Goal: Information Seeking & Learning: Understand process/instructions

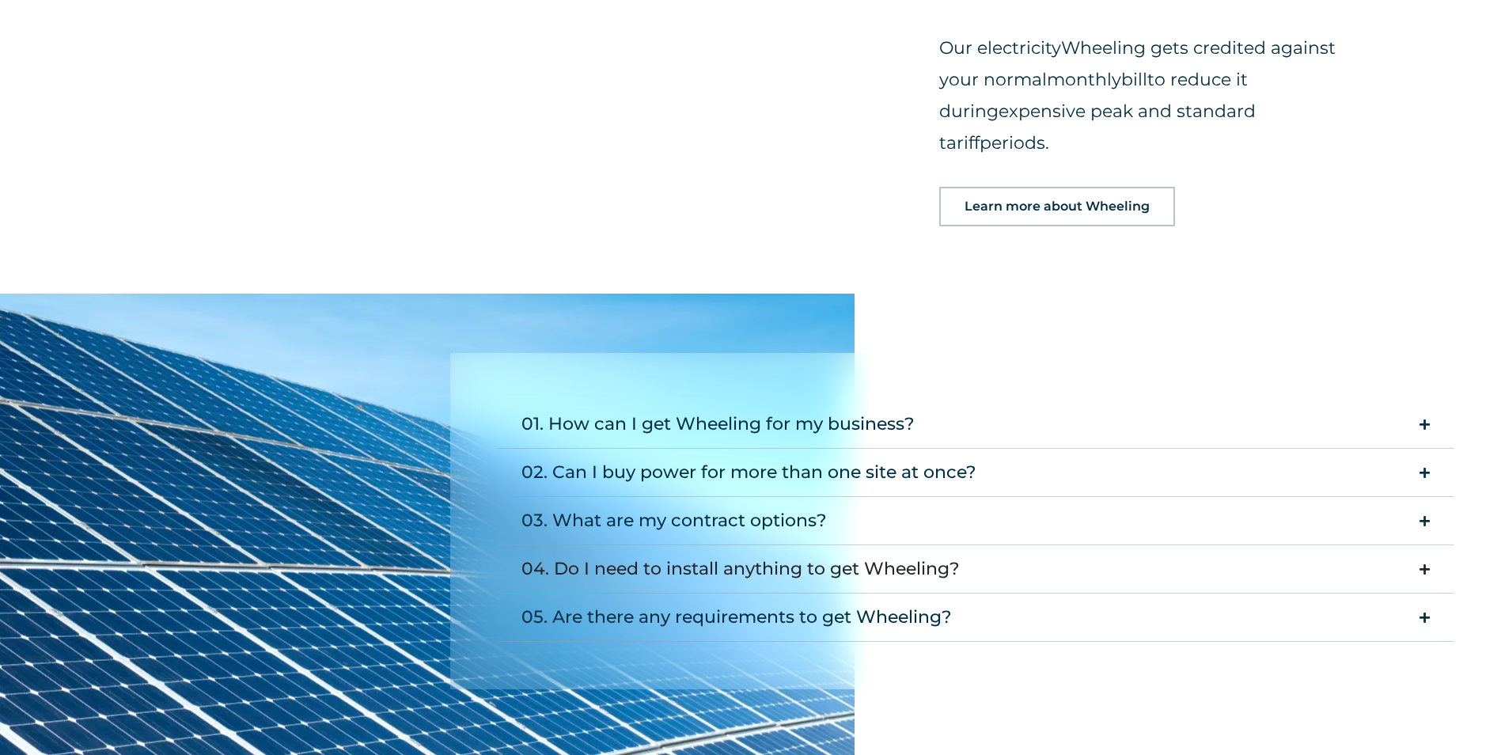
scroll to position [1900, 0]
click at [1426, 418] on icon "Accordion. Open links with Enter or Space, close with Escape, and navigate with…" at bounding box center [1425, 424] width 10 height 12
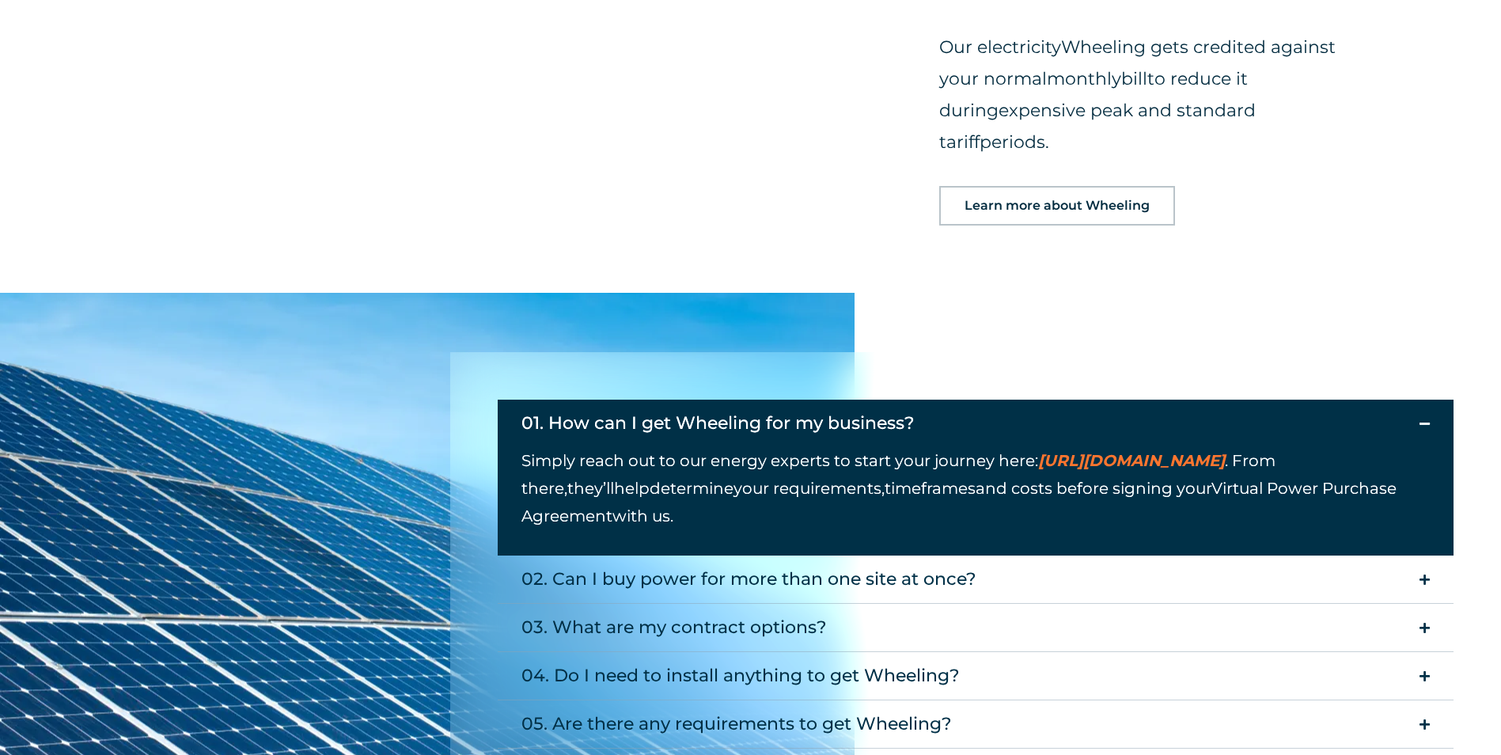
click at [1426, 418] on icon "Accordion. Open links with Enter or Space, close with Escape, and navigate with…" at bounding box center [1425, 424] width 10 height 12
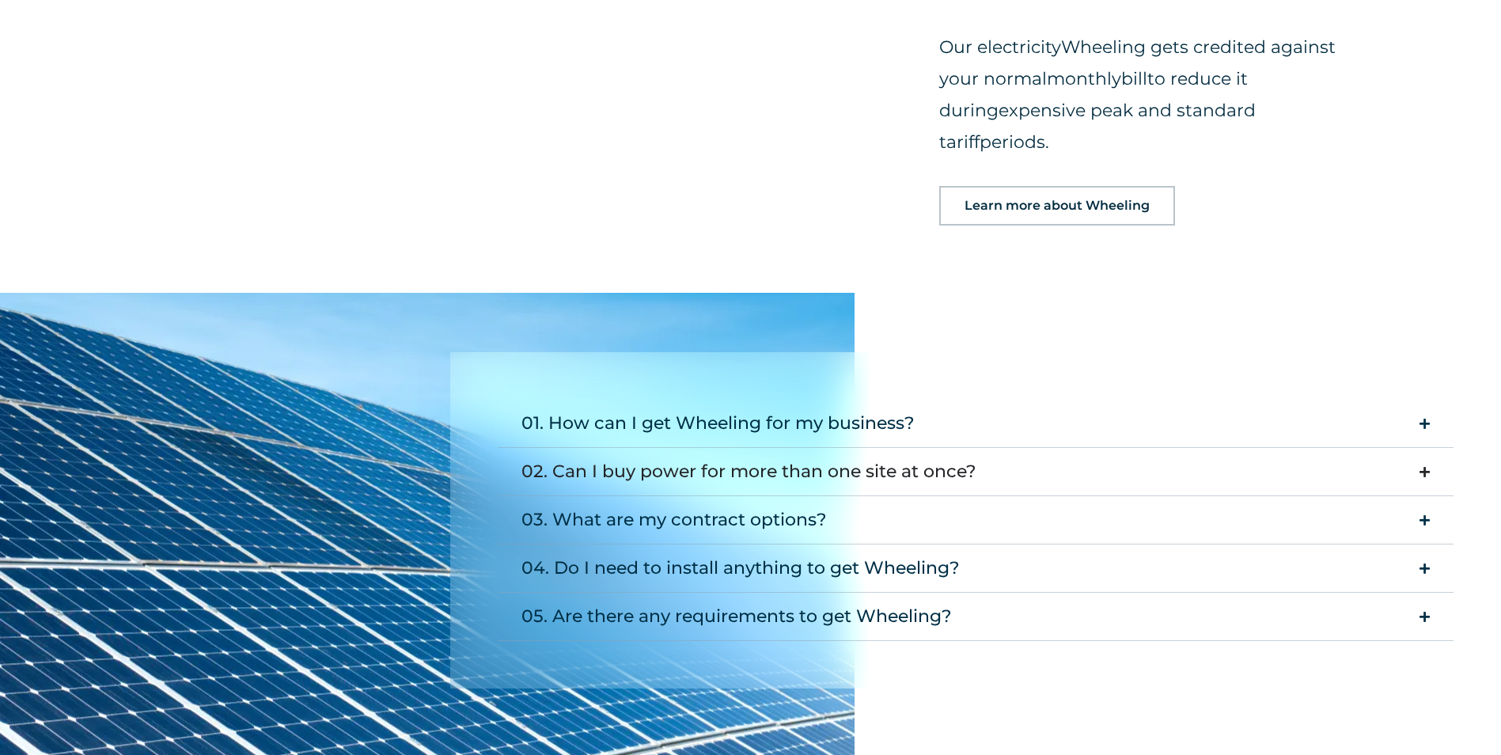
click at [1421, 466] on icon "Accordion. Open links with Enter or Space, close with Escape, and navigate with…" at bounding box center [1425, 472] width 10 height 12
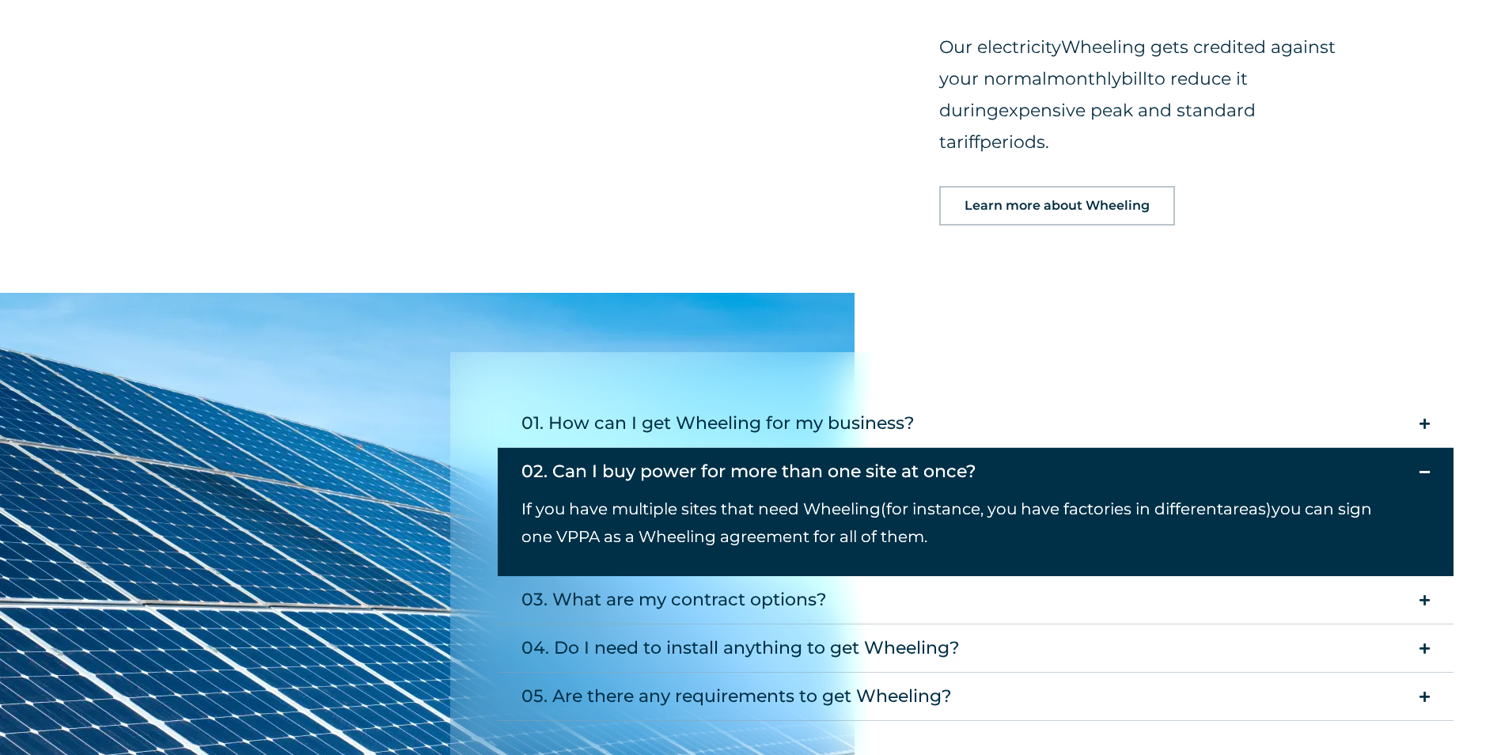
click at [1421, 466] on icon "Accordion. Open links with Enter or Space, close with Escape, and navigate with…" at bounding box center [1425, 472] width 10 height 12
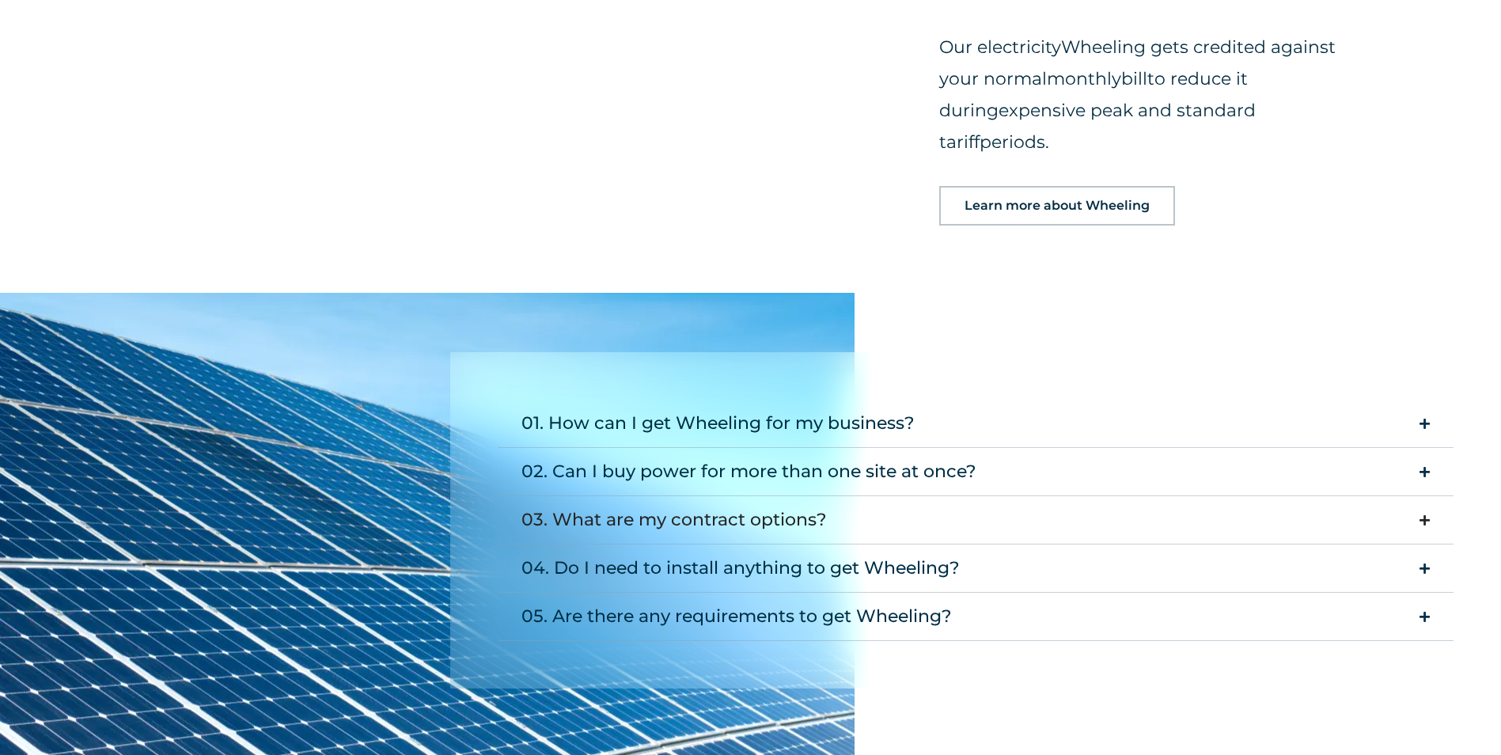
click at [1422, 496] on summary "03. What are my contract options?" at bounding box center [976, 520] width 956 height 48
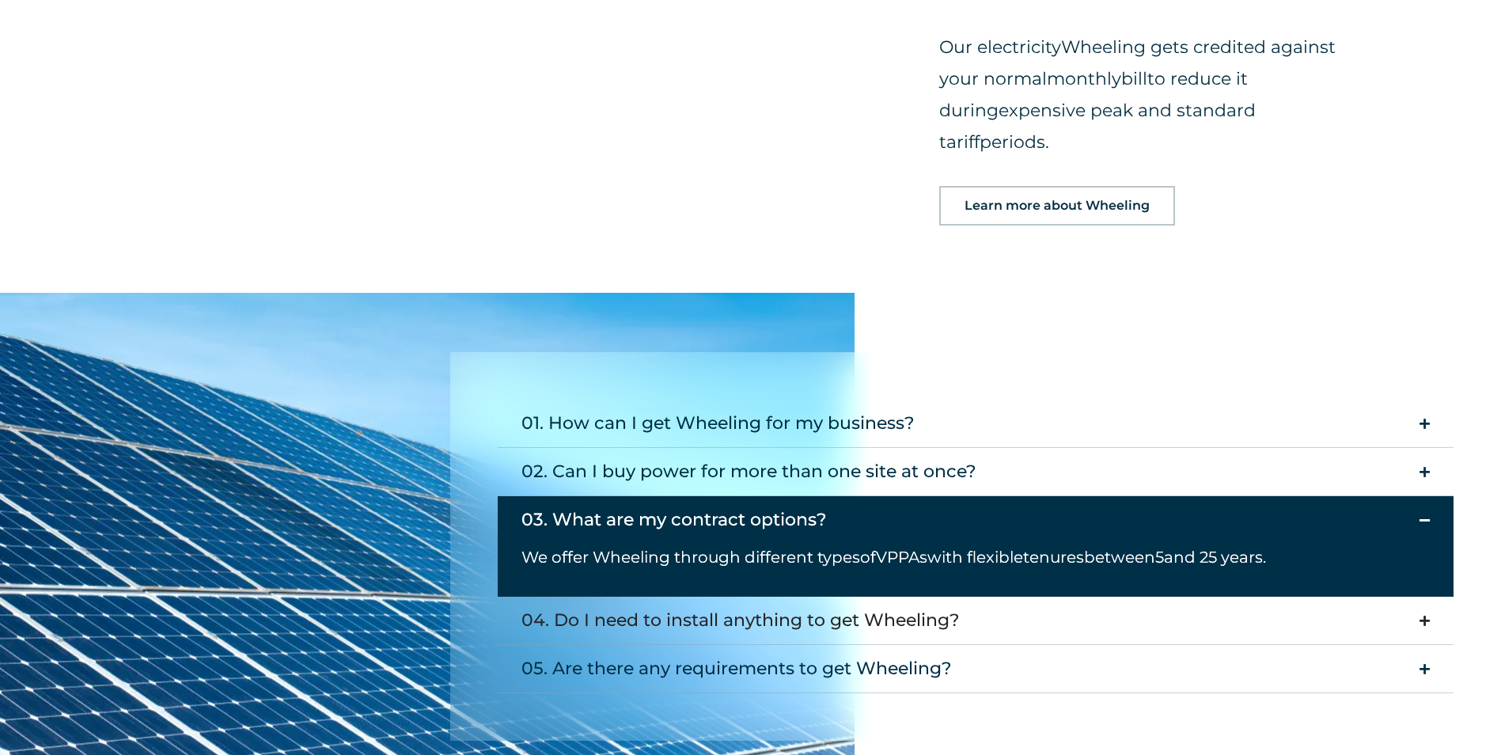
click at [1422, 615] on icon "Accordion. Open links with Enter or Space, close with Escape, and navigate with…" at bounding box center [1425, 621] width 10 height 12
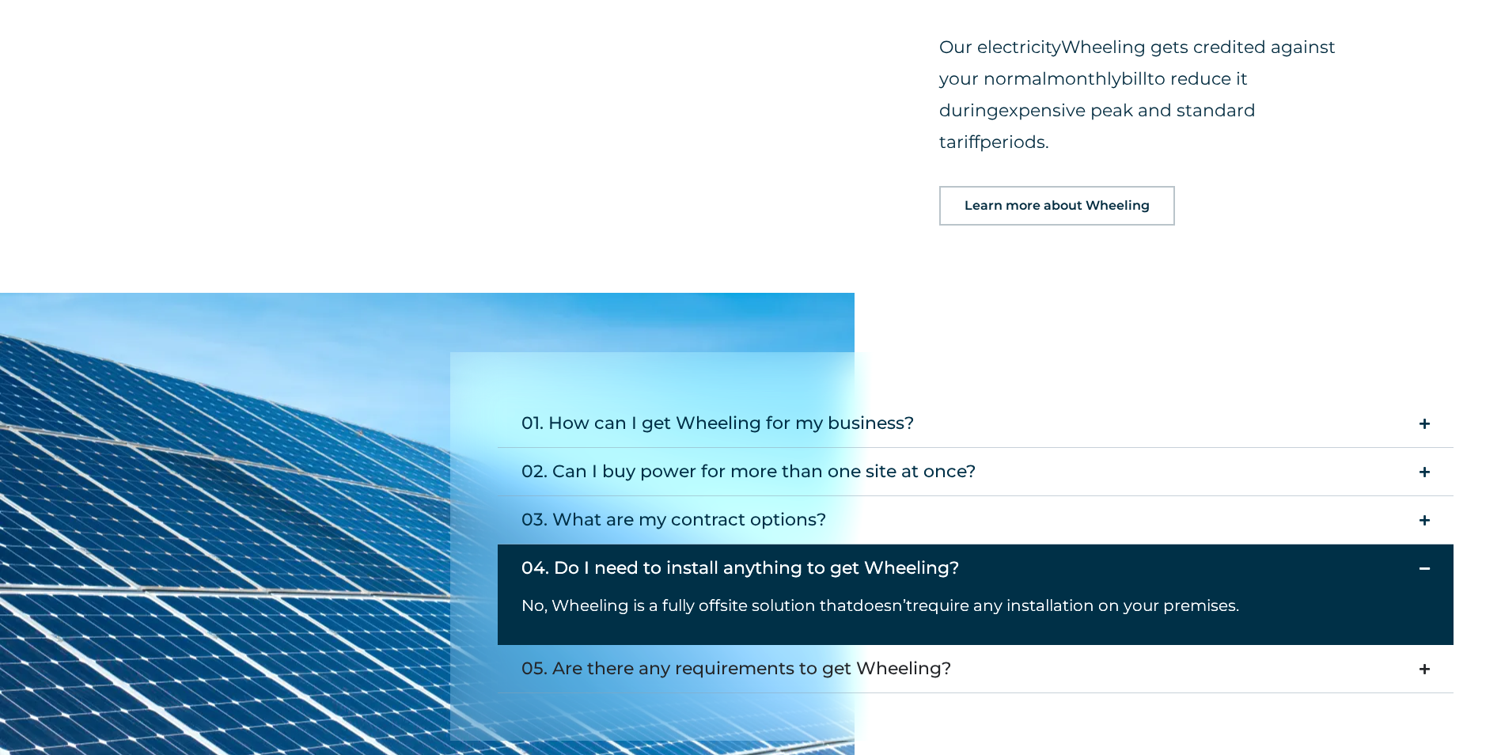
click at [1435, 645] on summary "05. Are there any requirements to get Wheeling?" at bounding box center [976, 669] width 956 height 48
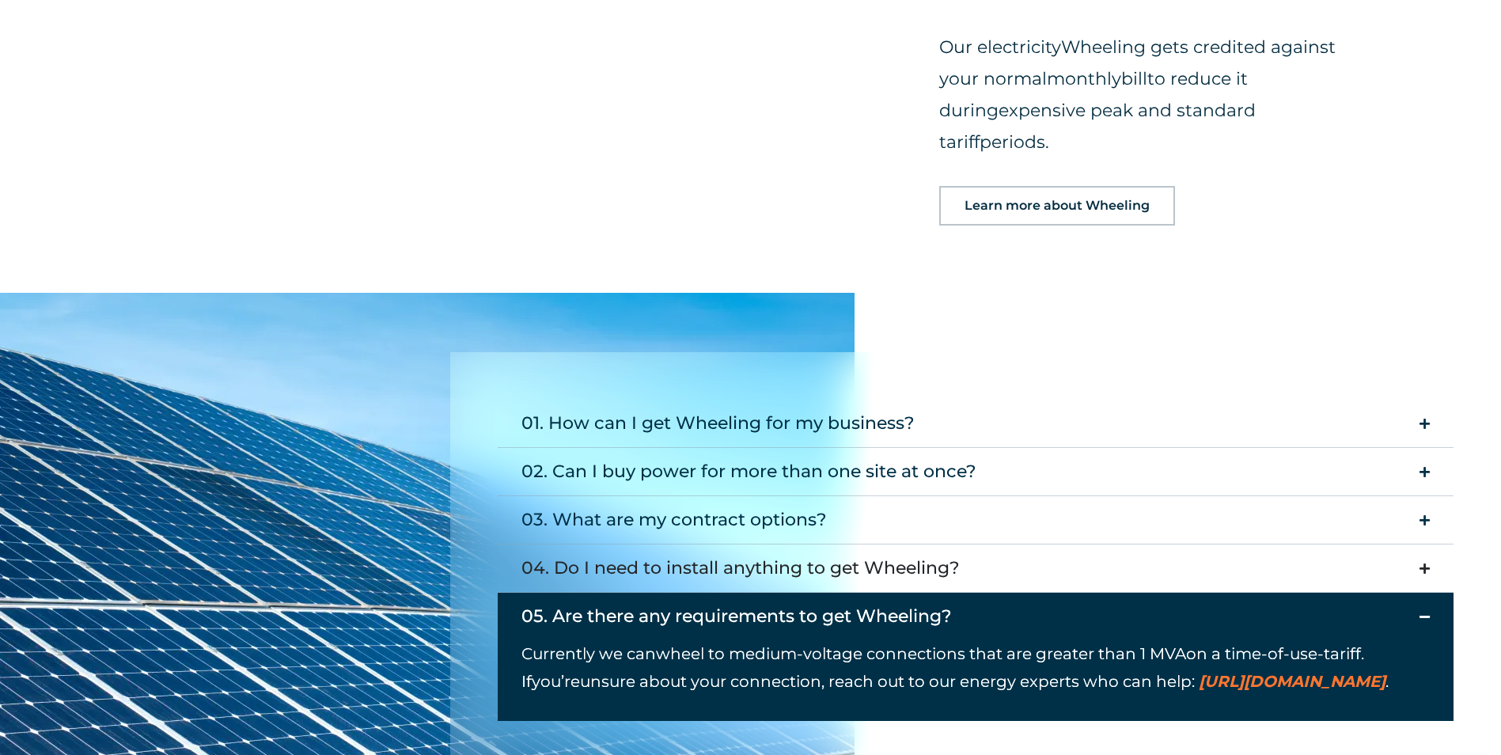
click at [1427, 563] on icon "Accordion. Open links with Enter or Space, close with Escape, and navigate with…" at bounding box center [1425, 569] width 10 height 12
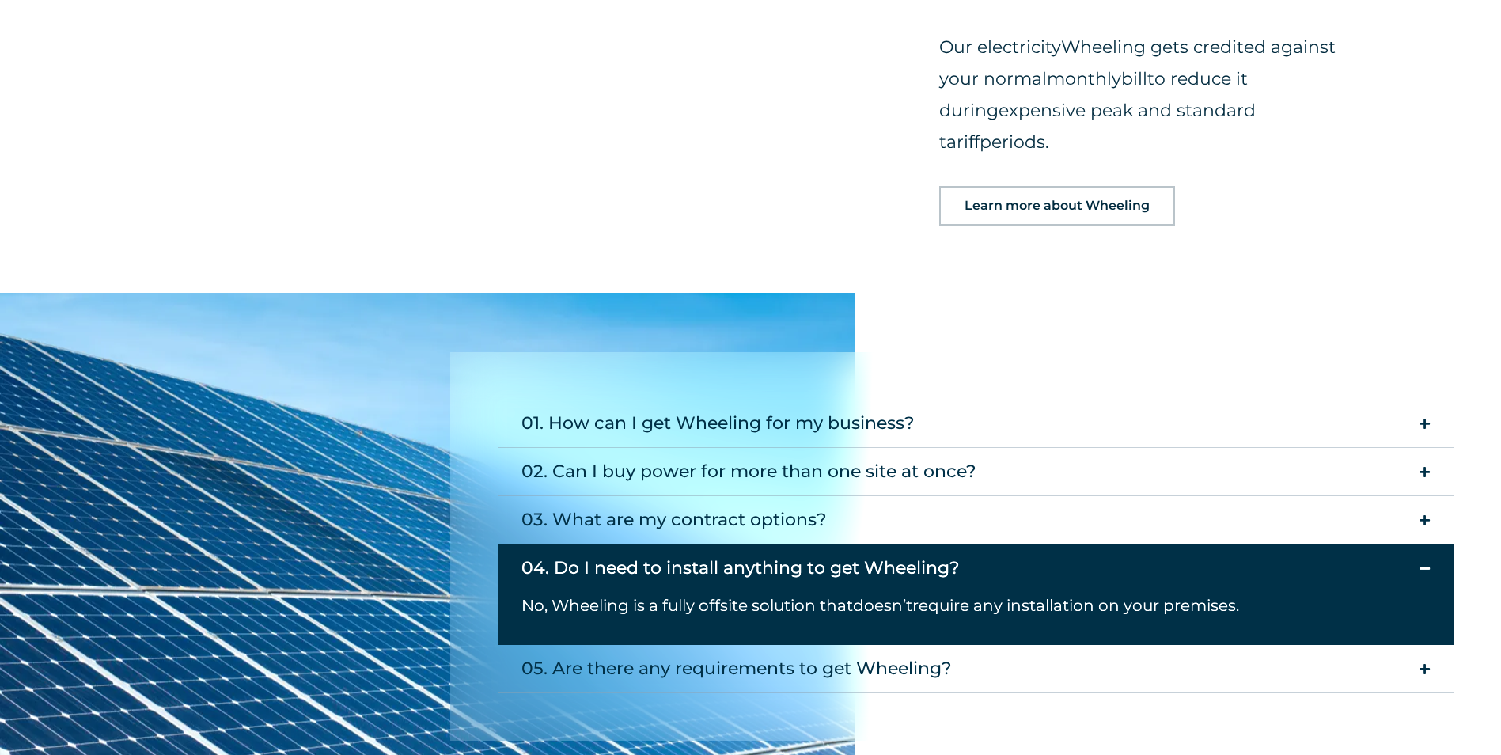
click at [1422, 563] on icon "Accordion. Open links with Enter or Space, close with Escape, and navigate with…" at bounding box center [1425, 569] width 10 height 12
